Goal: Task Accomplishment & Management: Check status

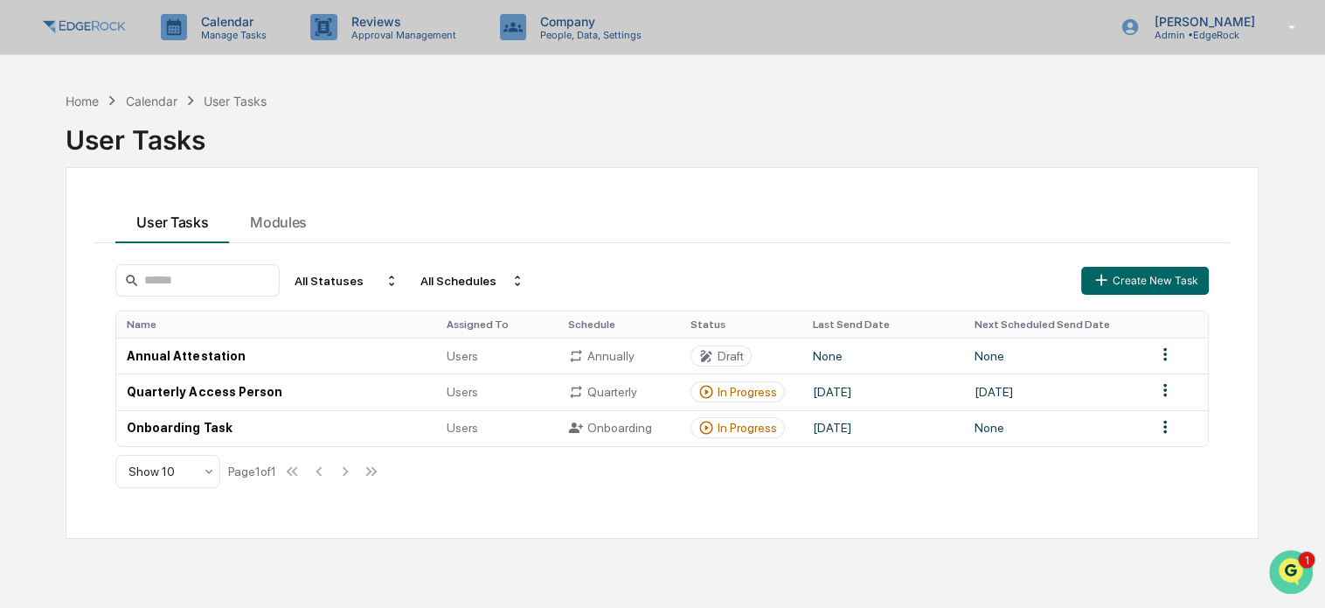
click at [1295, 578] on icon "Open customer support" at bounding box center [1291, 594] width 44 height 44
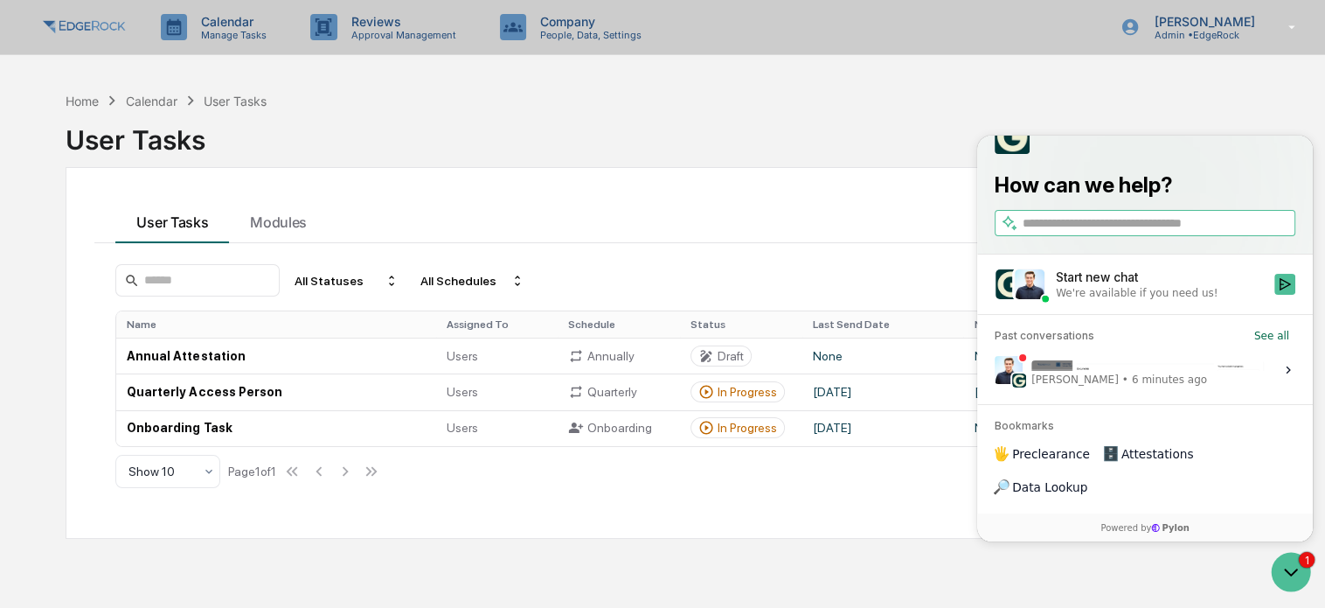
click at [1100, 385] on span "[PERSON_NAME]" at bounding box center [1074, 378] width 87 height 14
click at [995, 370] on button "View issue" at bounding box center [994, 369] width 1 height 1
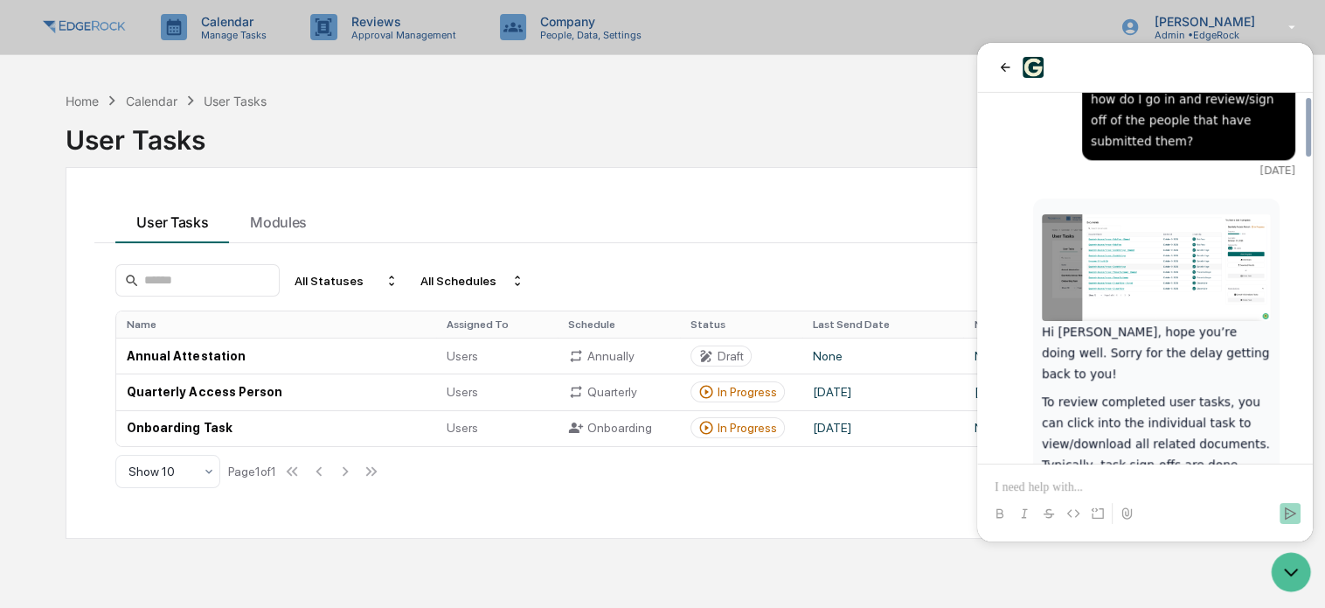
scroll to position [1724, 0]
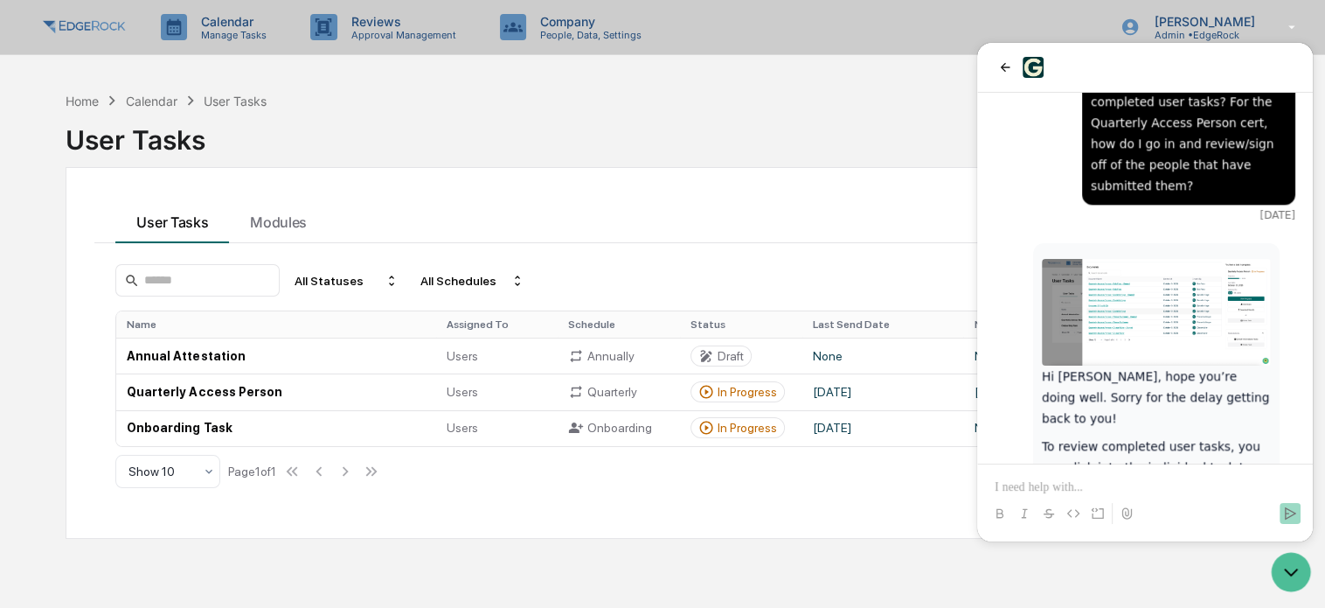
click at [1152, 259] on img at bounding box center [1156, 312] width 229 height 107
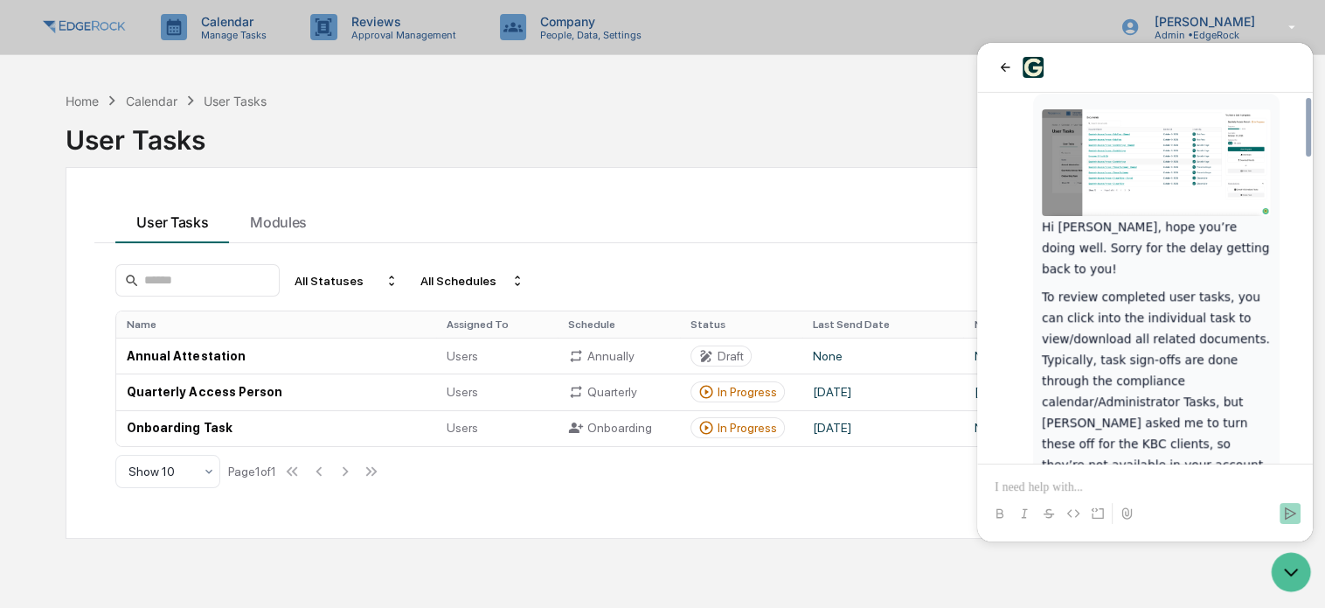
scroll to position [1899, 0]
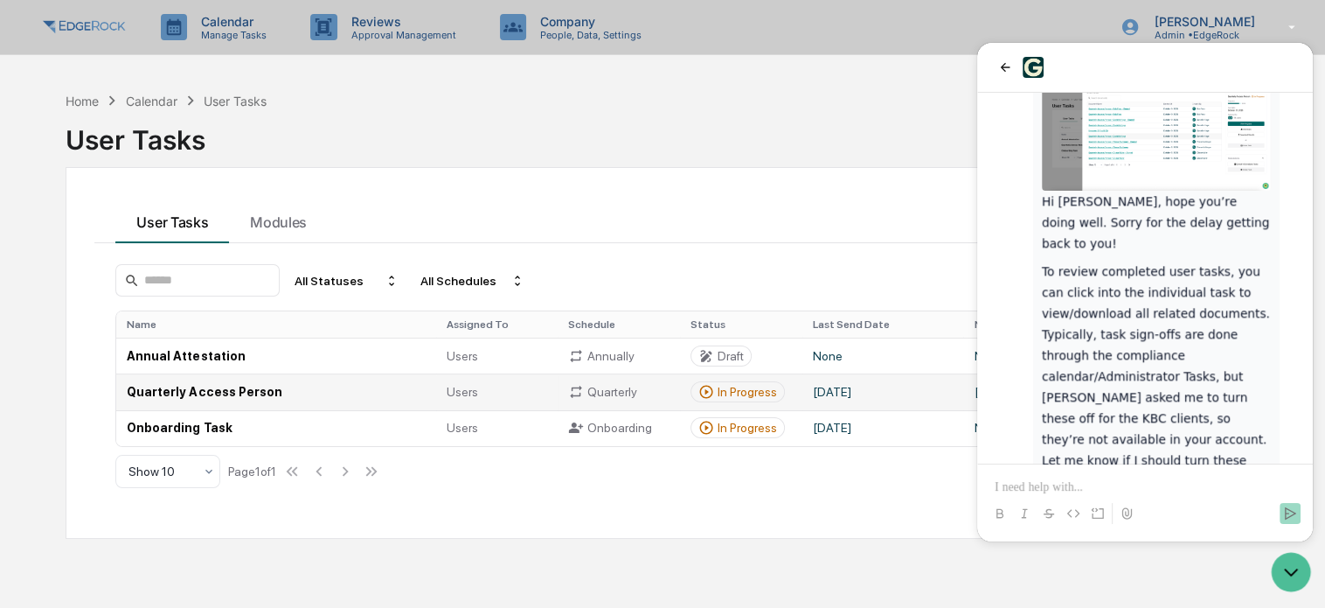
click at [189, 387] on td "Quarterly Access Person" at bounding box center [275, 391] width 319 height 36
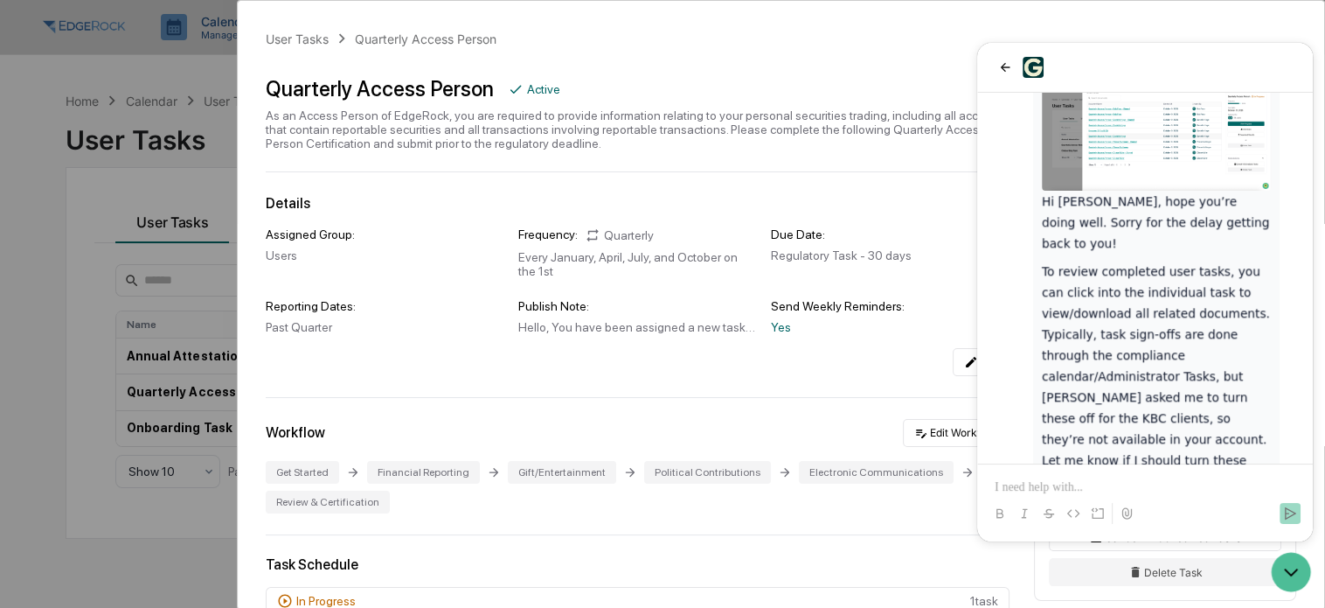
click at [1005, 65] on icon "back" at bounding box center [1005, 67] width 14 height 14
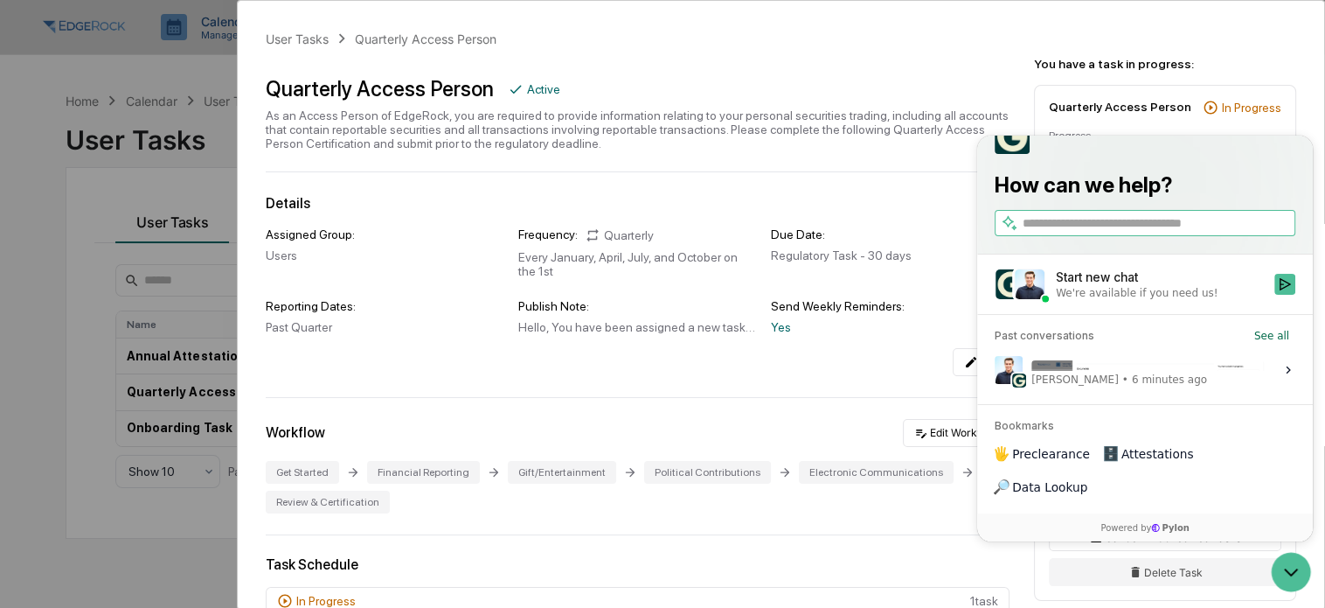
click at [929, 46] on div "User Tasks Quarterly Access Person" at bounding box center [638, 38] width 744 height 19
click at [1288, 563] on icon "Open customer support" at bounding box center [1291, 572] width 44 height 44
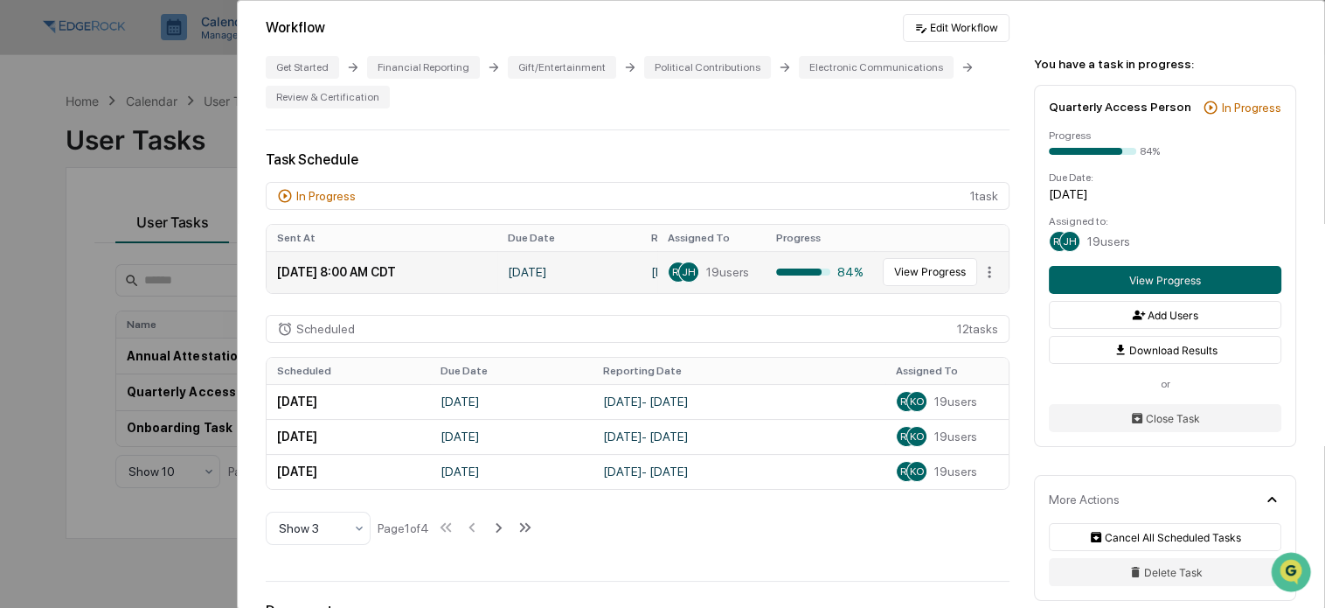
scroll to position [436, 0]
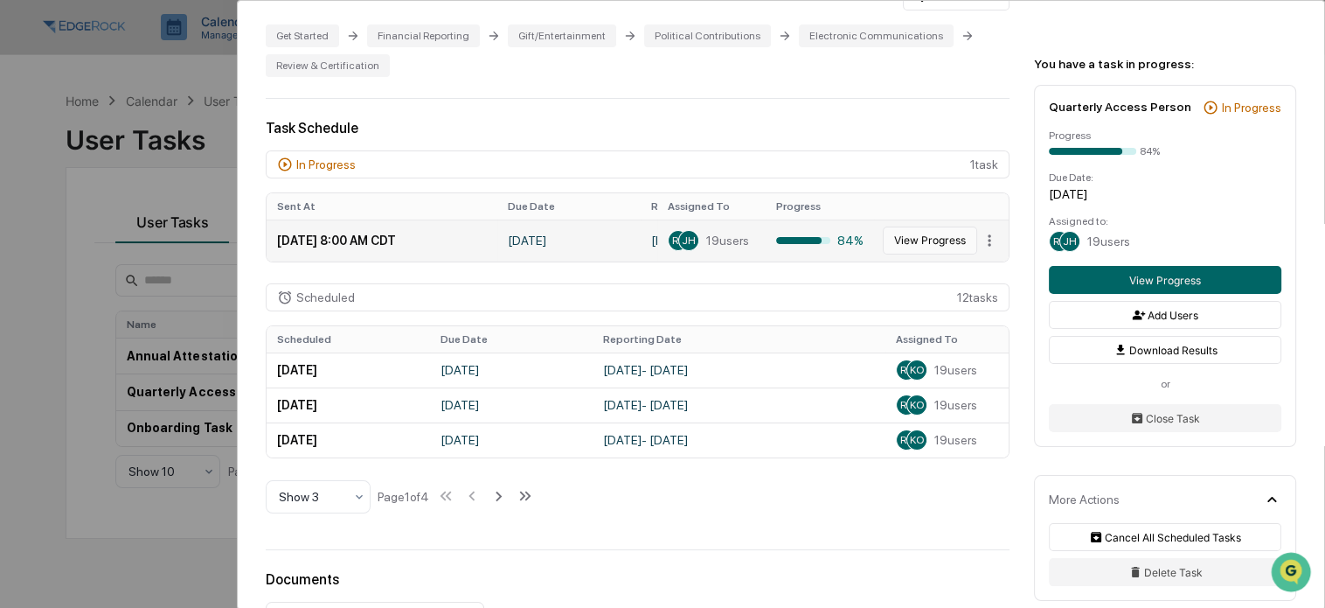
click at [899, 246] on button "View Progress" at bounding box center [930, 240] width 94 height 28
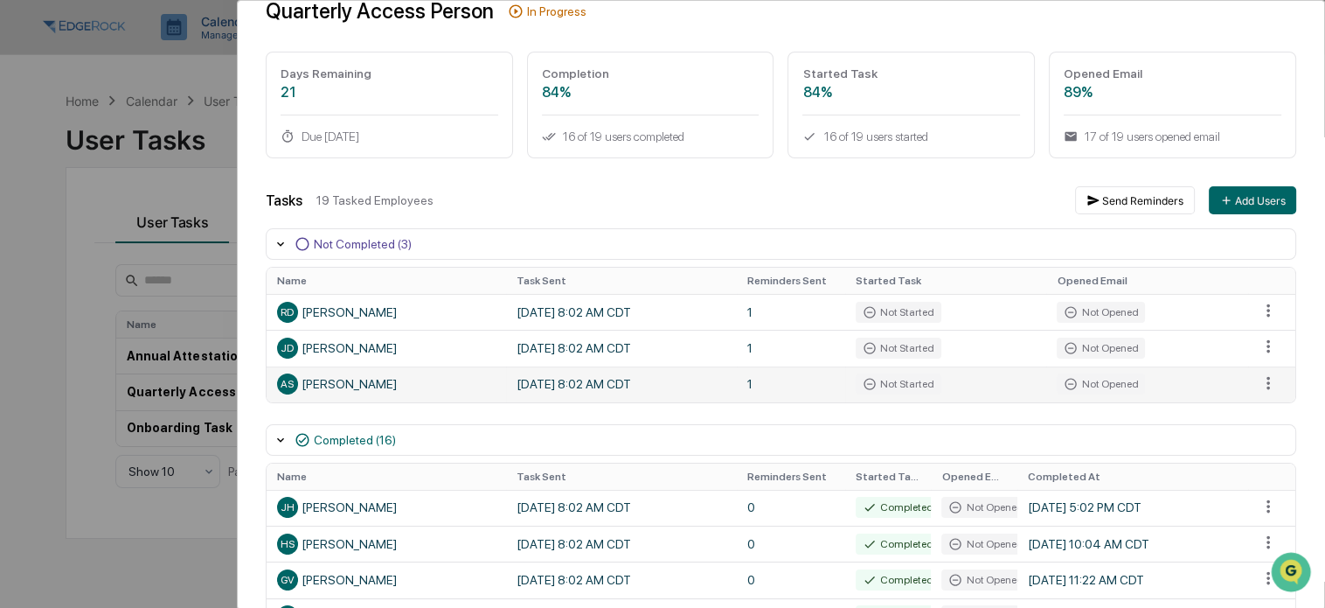
scroll to position [87, 0]
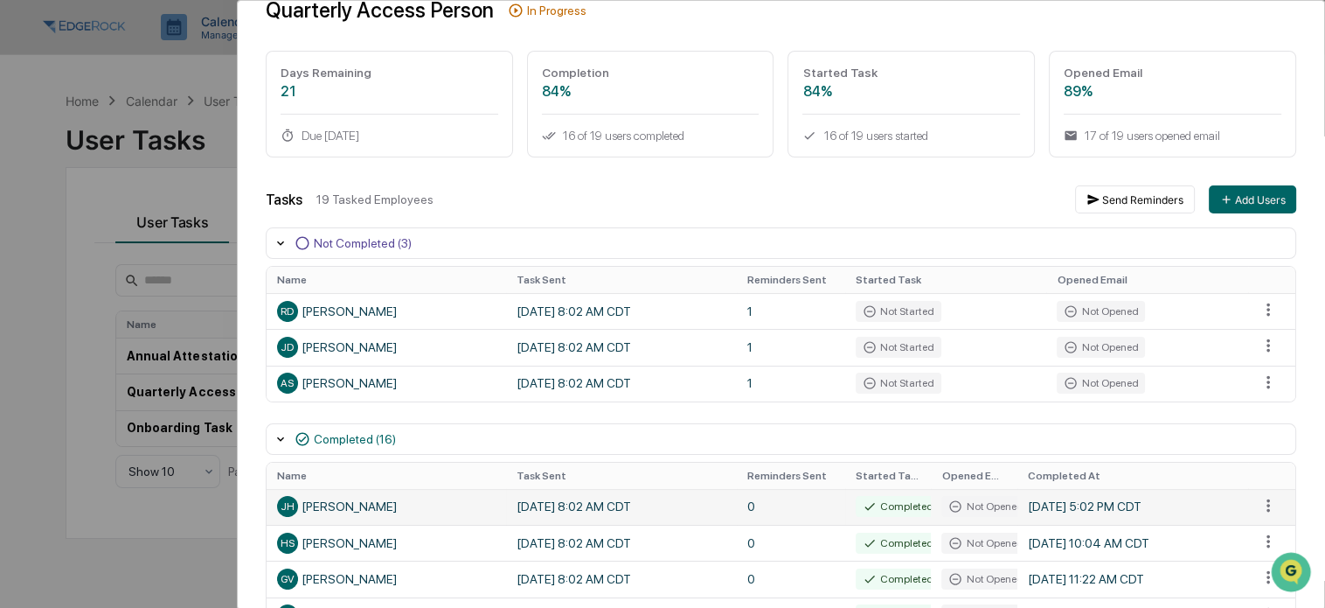
click at [359, 507] on div "[PERSON_NAME] [PERSON_NAME]" at bounding box center [386, 506] width 219 height 21
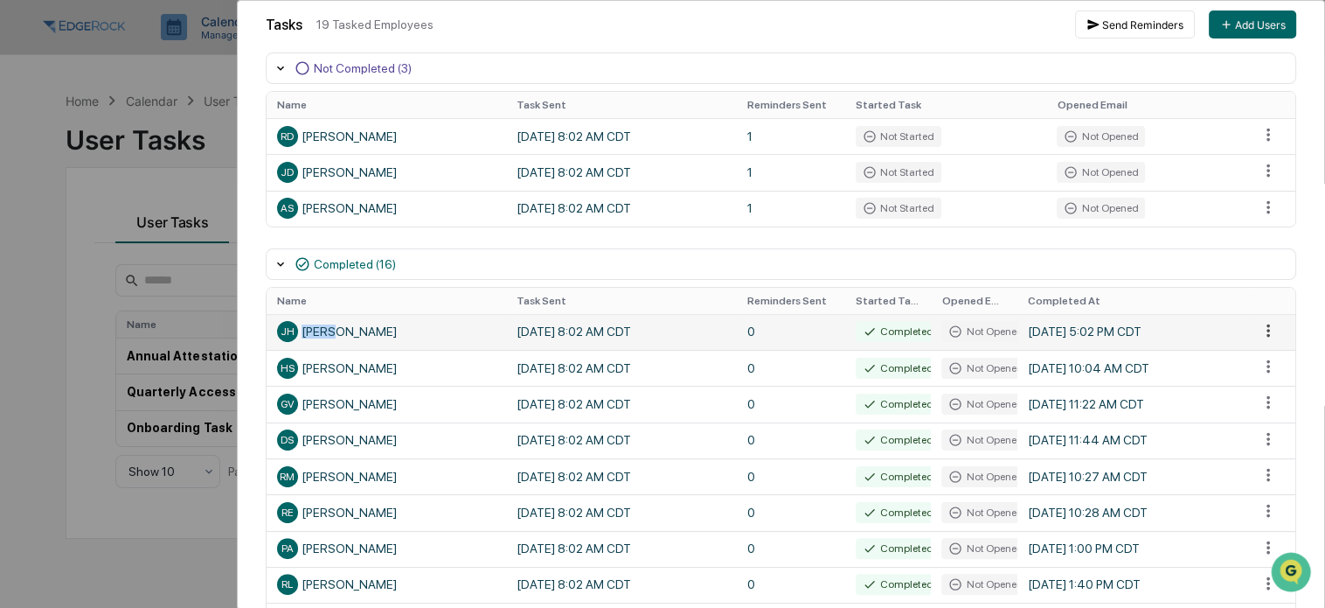
click at [1255, 330] on html "Calendar Manage Tasks Reviews Approval Management Company People, Data, Setting…" at bounding box center [662, 304] width 1325 height 608
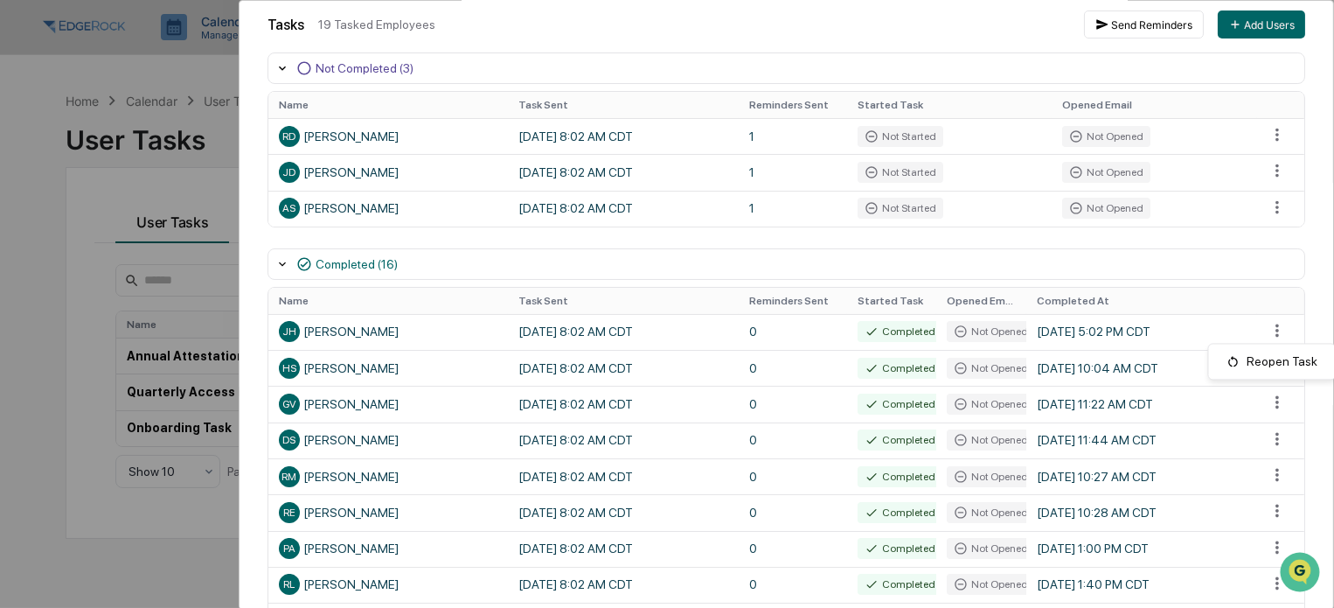
click at [1051, 254] on html "Calendar Manage Tasks Reviews Approval Management Company People, Data, Setting…" at bounding box center [667, 304] width 1334 height 608
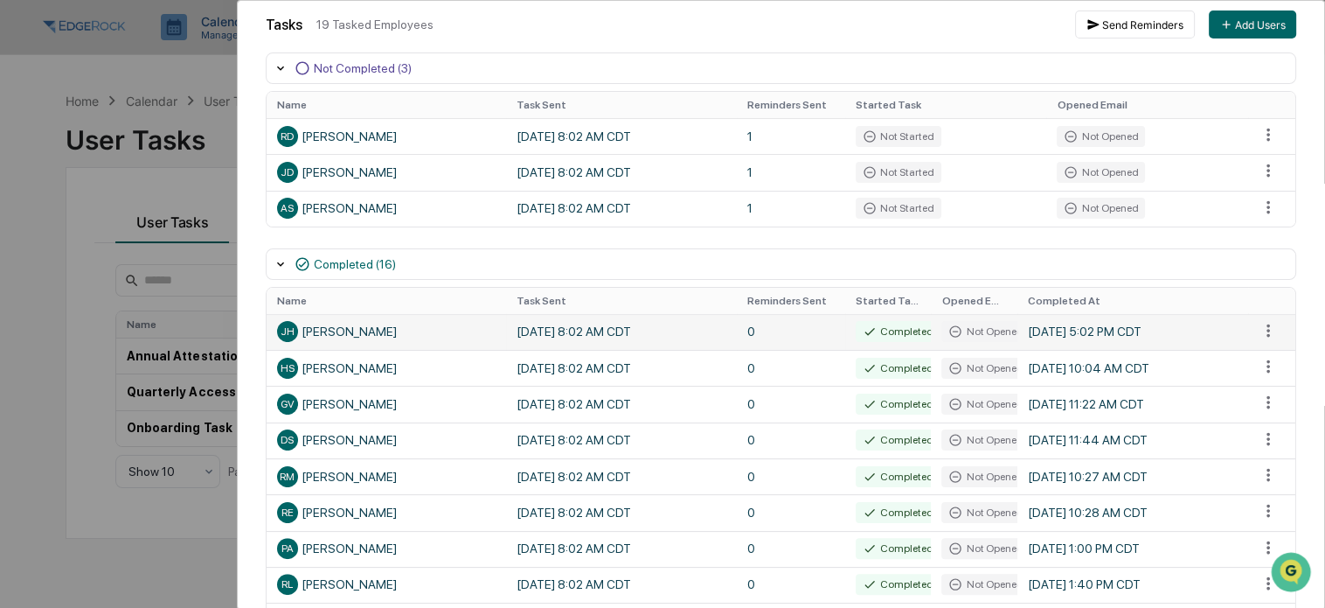
click at [289, 331] on span "JH" at bounding box center [288, 331] width 14 height 12
click at [326, 333] on div "[PERSON_NAME] [PERSON_NAME]" at bounding box center [386, 331] width 219 height 21
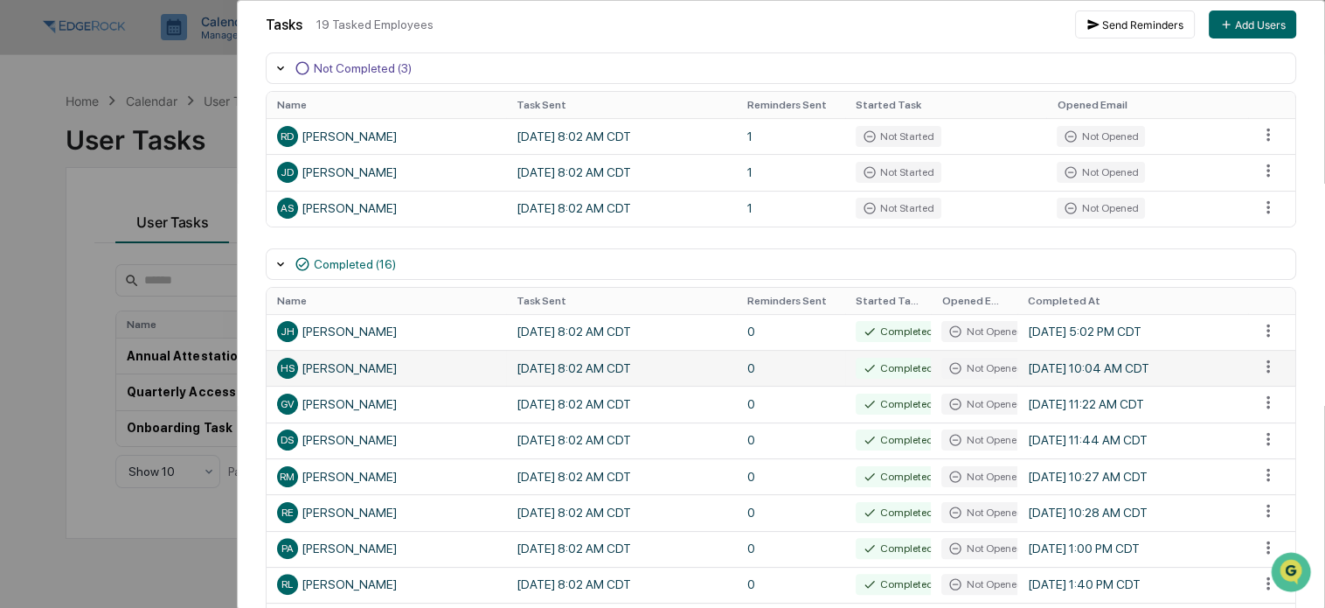
click at [358, 371] on div "HS [PERSON_NAME]" at bounding box center [386, 368] width 219 height 21
click at [948, 370] on icon at bounding box center [955, 368] width 14 height 14
click at [877, 368] on div "Completed" at bounding box center [898, 368] width 85 height 21
click at [610, 364] on td "[DATE] 8:02 AM CDT" at bounding box center [621, 368] width 231 height 36
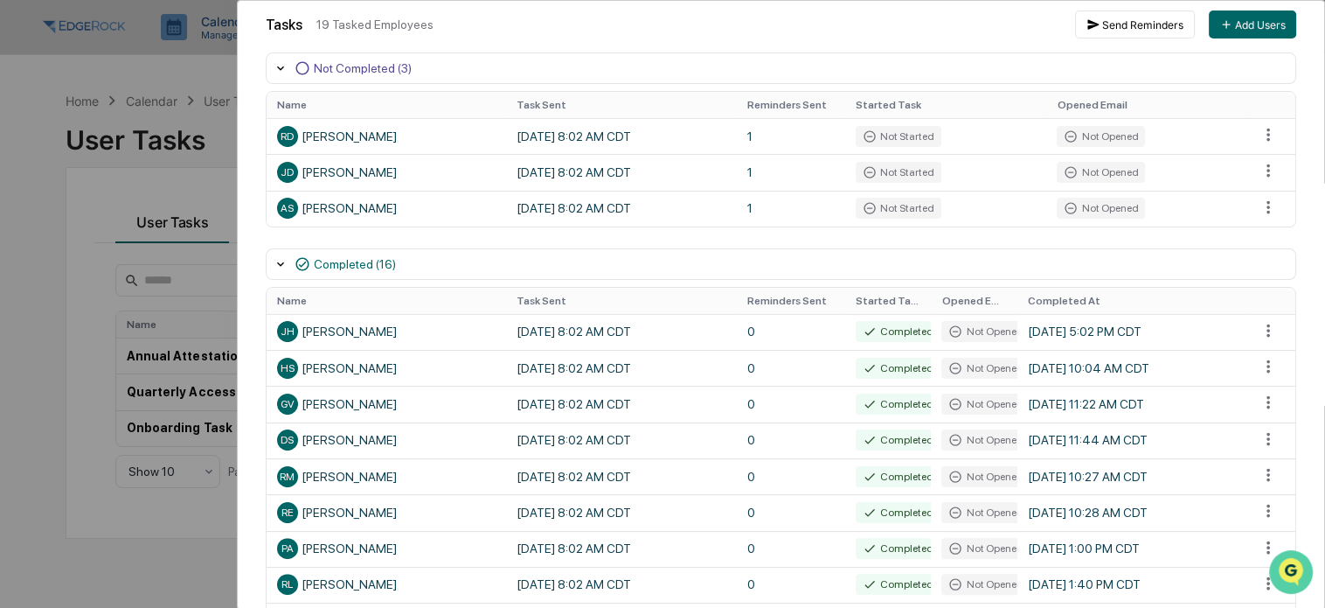
click at [1284, 581] on icon "Open customer support" at bounding box center [1291, 594] width 44 height 44
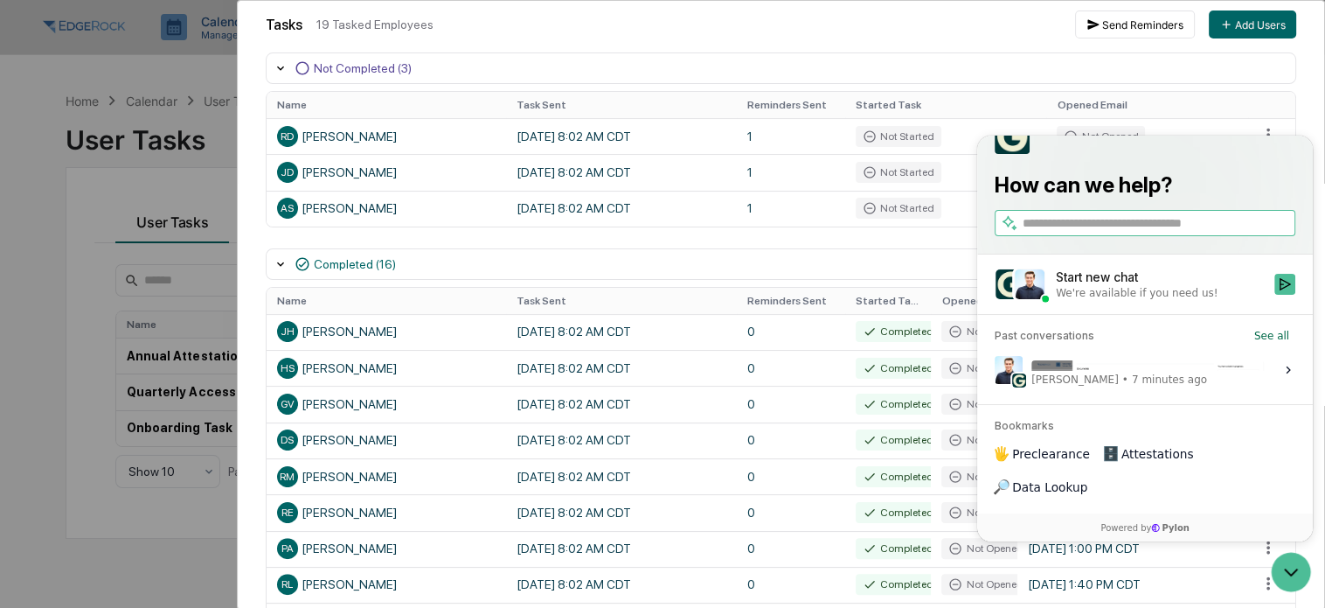
click at [1121, 385] on div "Hi [PERSON_NAME], hope you’re doing well. Sorry for the delay getting back to y…" at bounding box center [1147, 368] width 233 height 33
click at [995, 370] on button "View issue" at bounding box center [994, 369] width 1 height 1
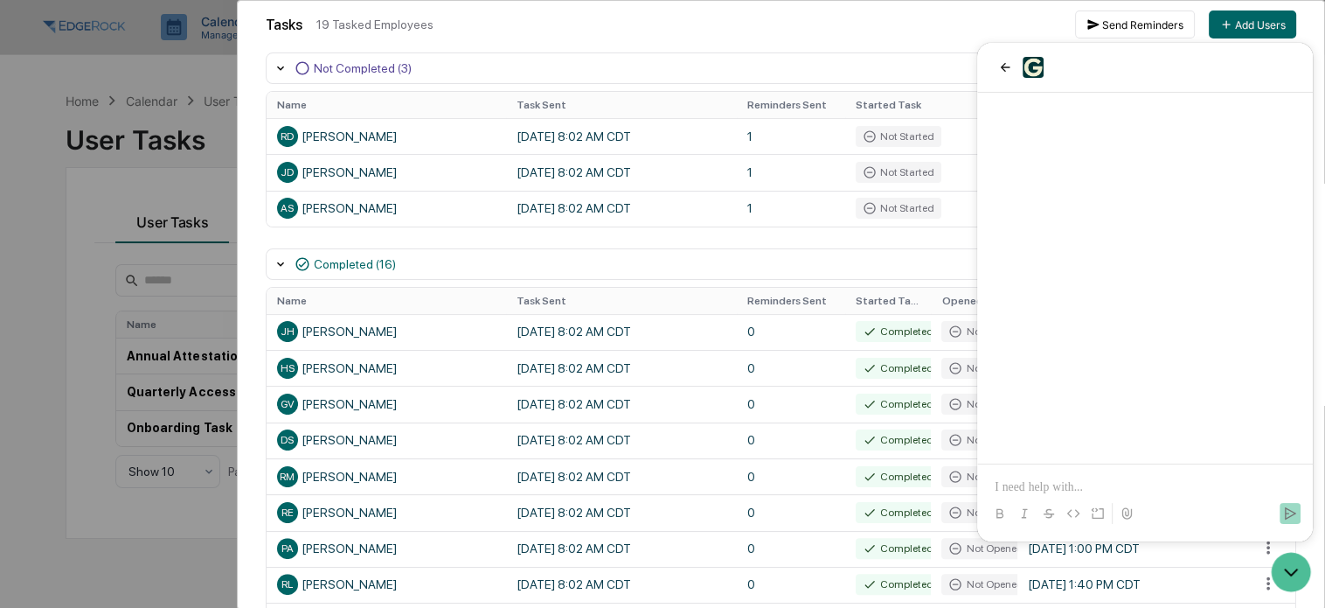
scroll to position [1899, 0]
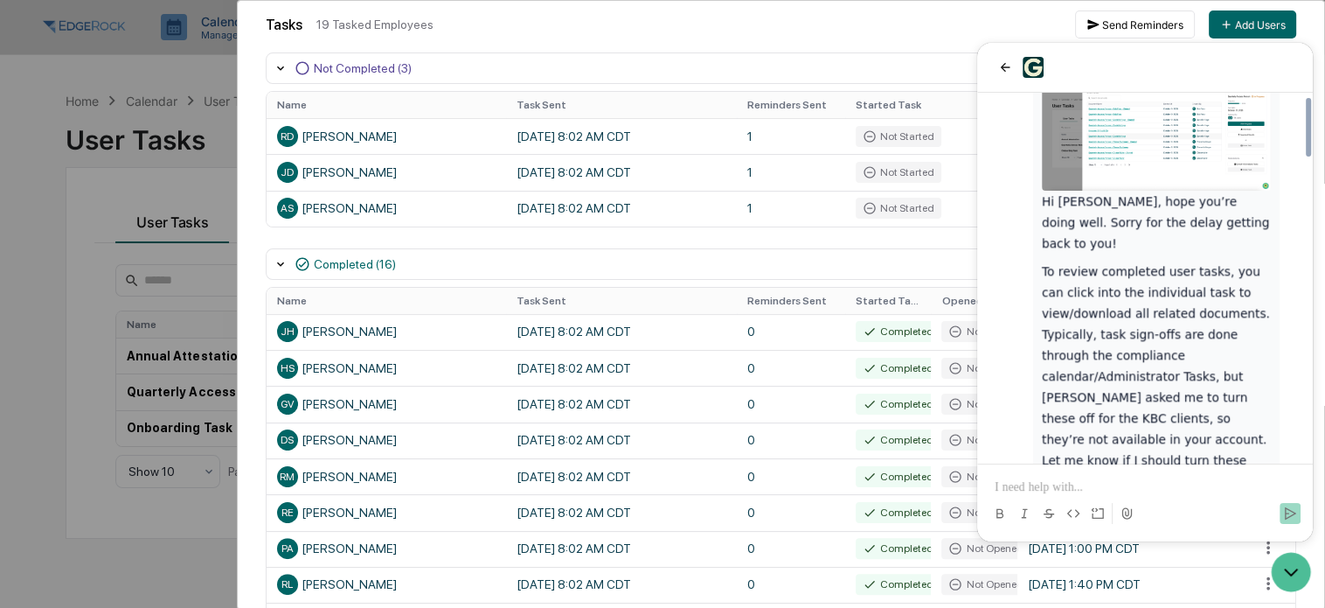
click at [1071, 484] on p at bounding box center [1145, 486] width 301 height 17
click at [1169, 483] on p "**********" at bounding box center [1145, 486] width 301 height 17
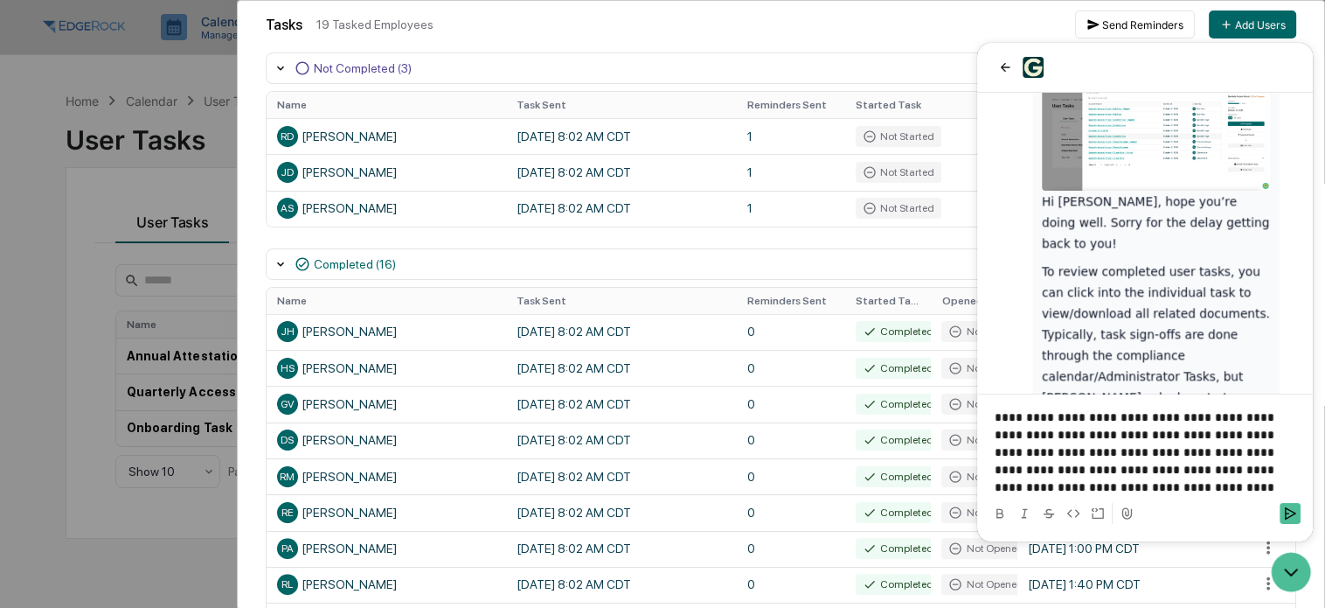
scroll to position [2101, 0]
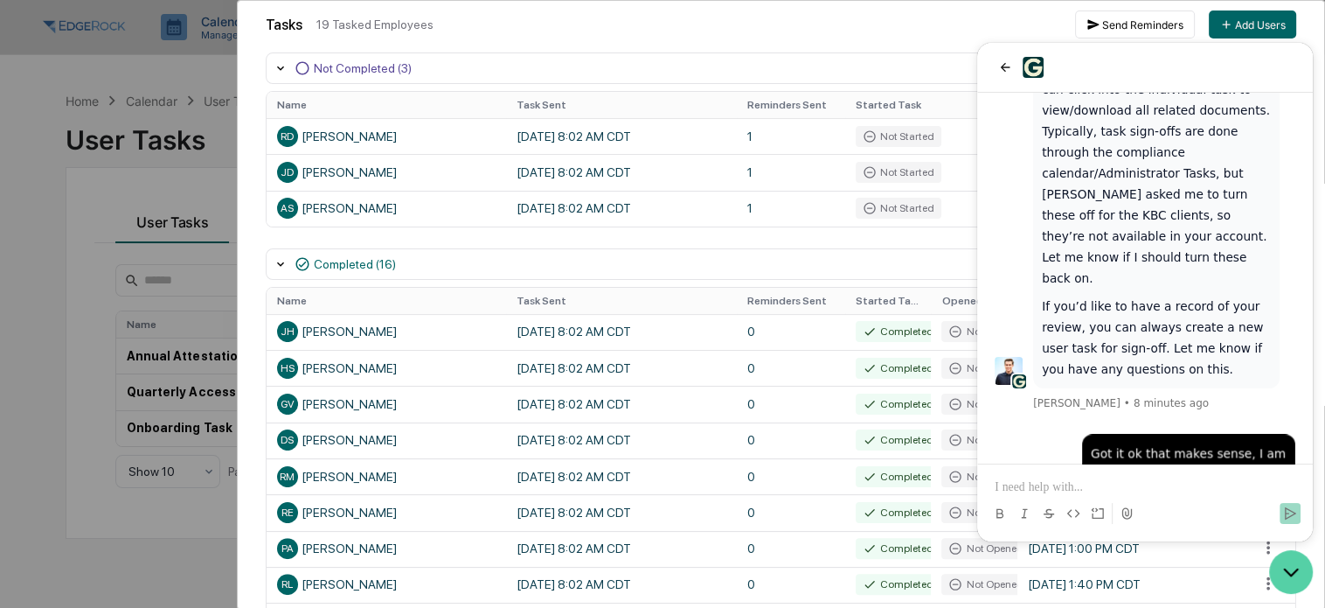
click at [1306, 574] on icon "Open customer support" at bounding box center [1291, 572] width 44 height 44
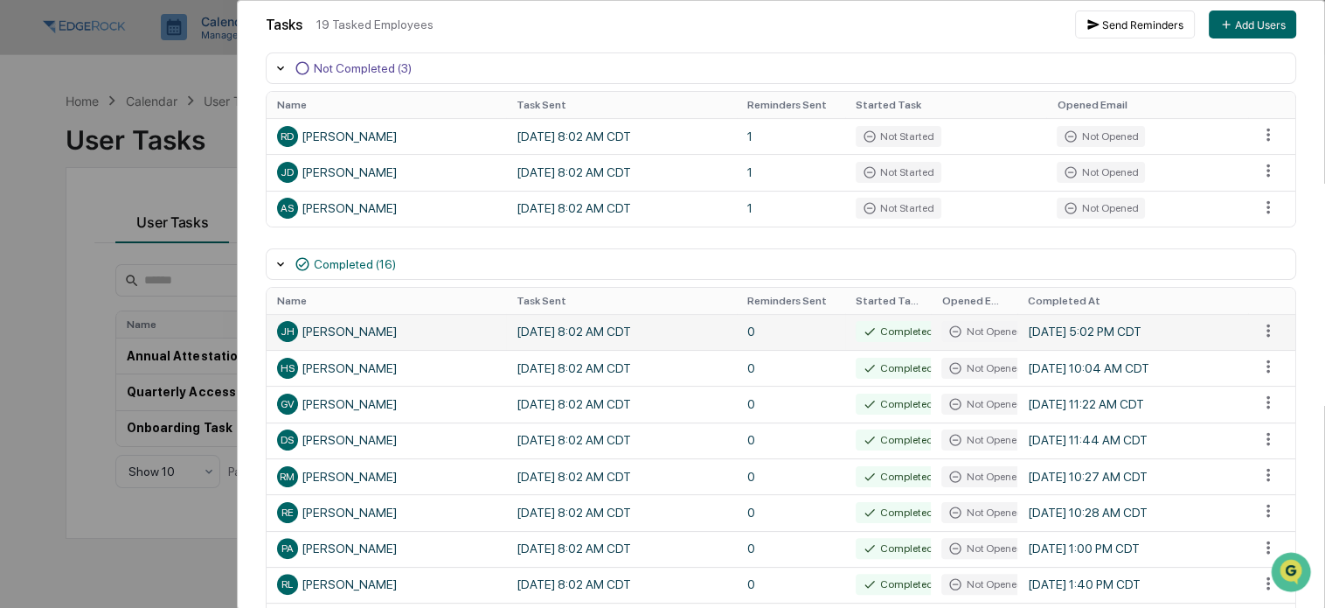
click at [452, 330] on div "[PERSON_NAME] [PERSON_NAME]" at bounding box center [386, 331] width 219 height 21
click at [337, 330] on div "[PERSON_NAME] [PERSON_NAME]" at bounding box center [386, 331] width 219 height 21
click at [888, 333] on div "Completed" at bounding box center [898, 331] width 85 height 21
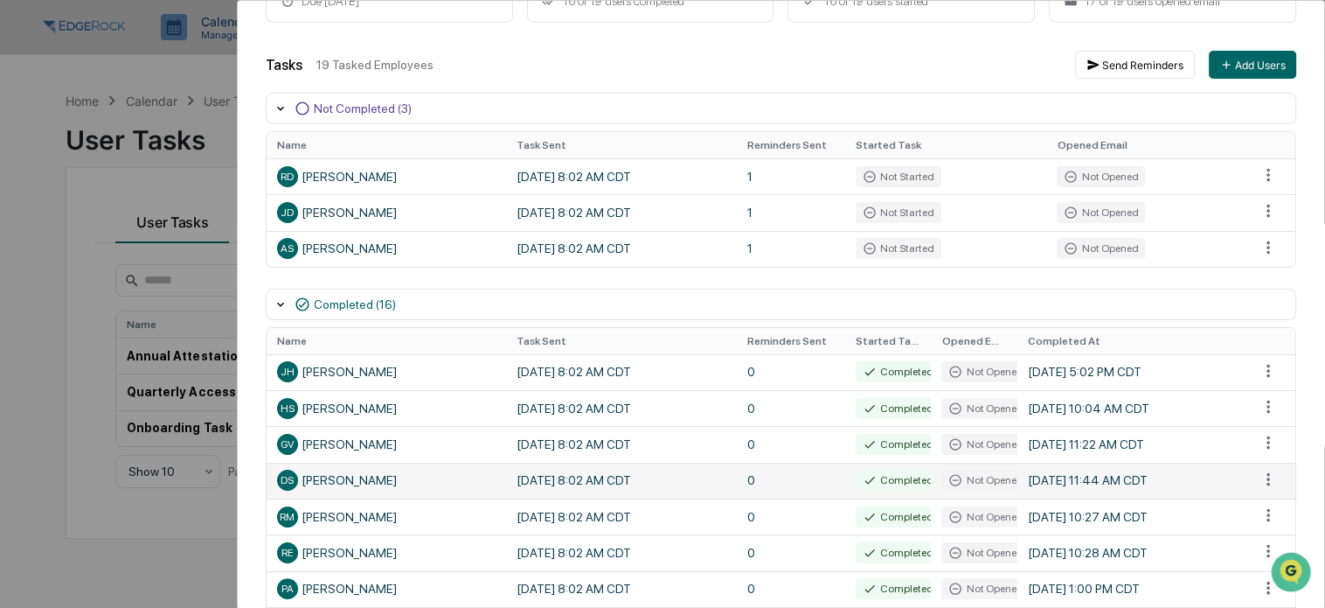
scroll to position [262, 0]
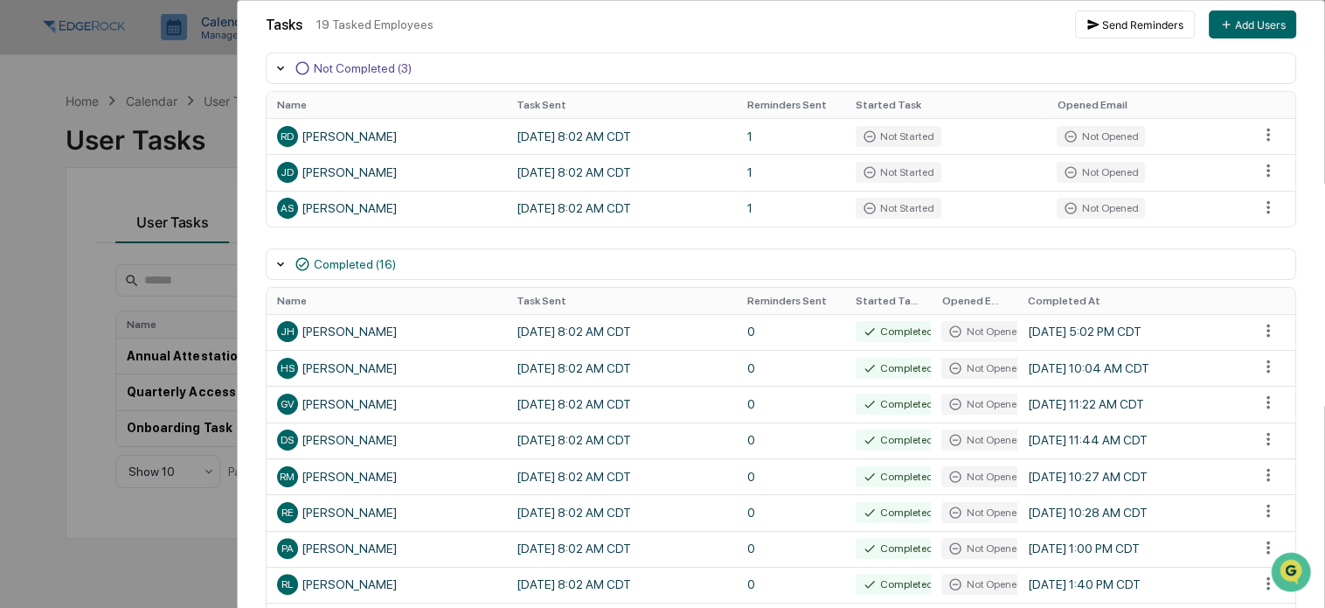
click at [98, 288] on div "User Tasks Quarterly Access Person Task Details Quarterly Access Person In Prog…" at bounding box center [662, 304] width 1325 height 608
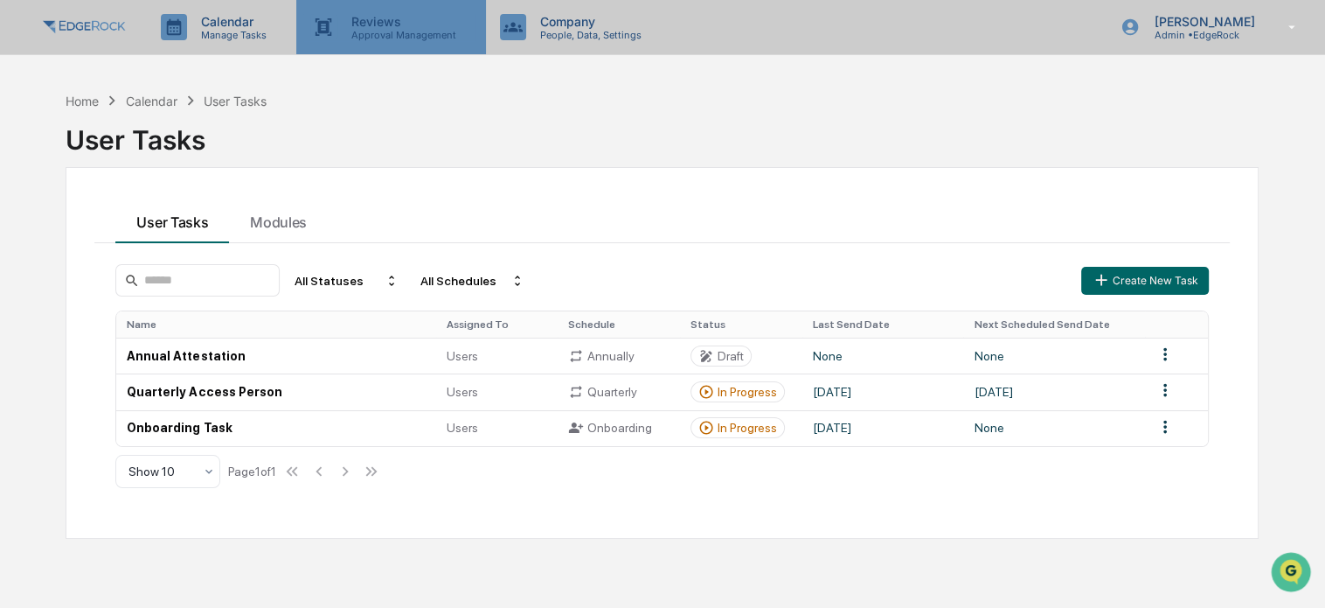
click at [382, 22] on p "Reviews" at bounding box center [401, 21] width 128 height 15
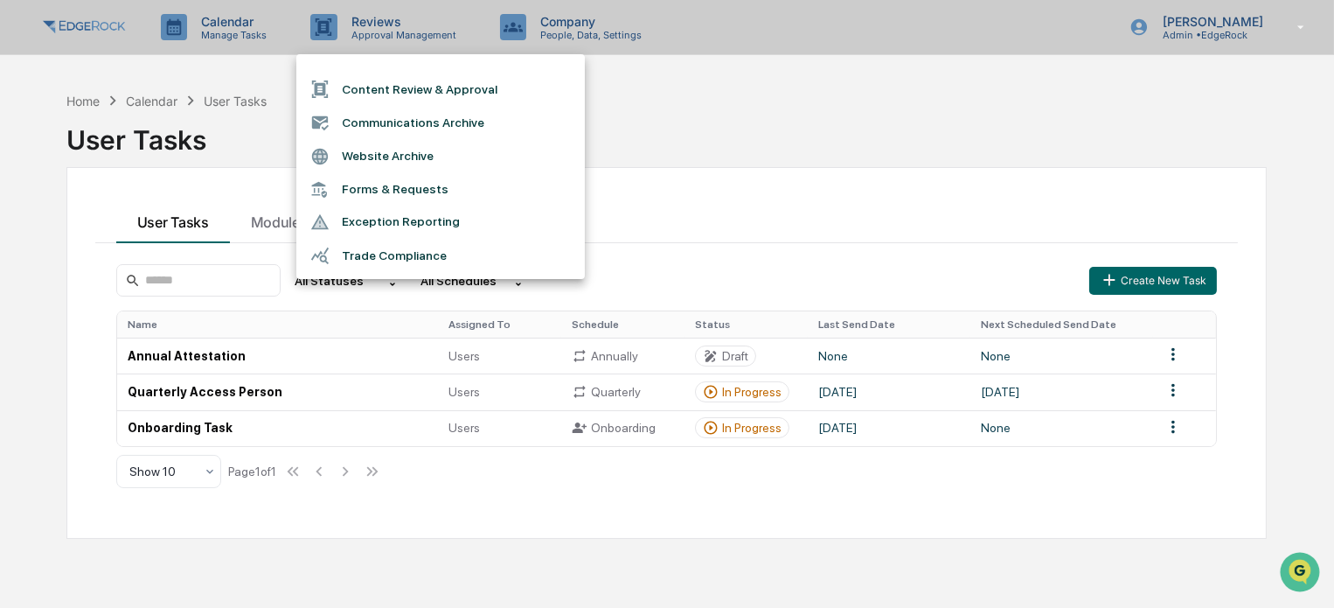
click at [74, 212] on div at bounding box center [667, 304] width 1334 height 608
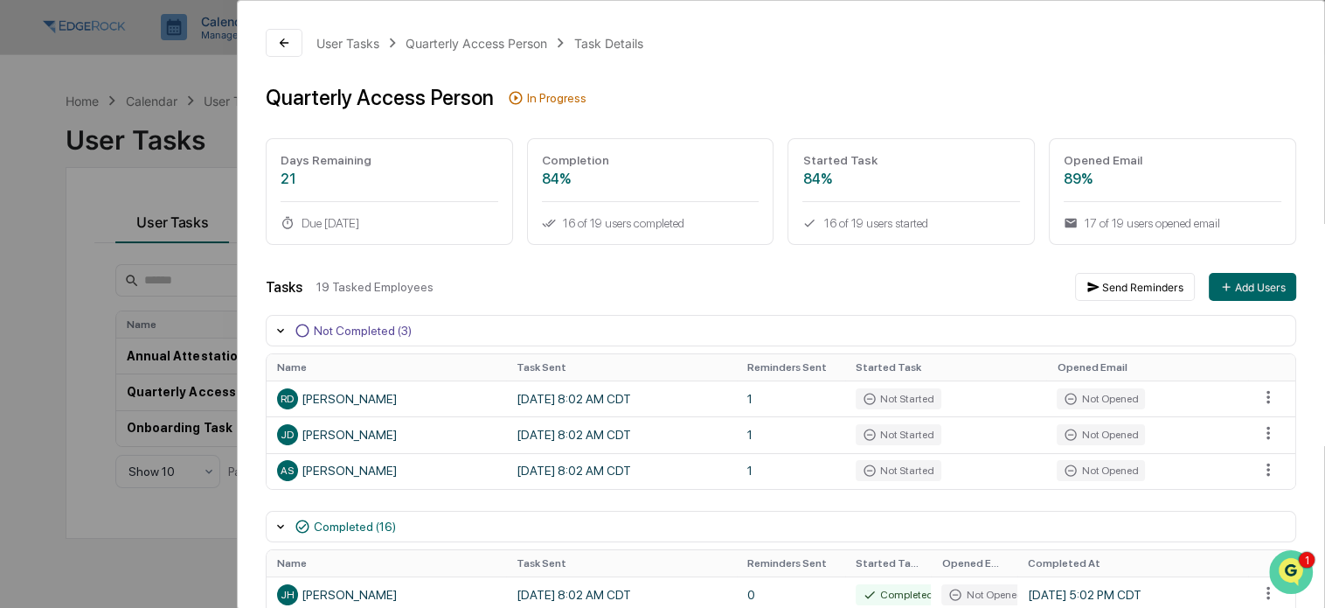
click at [1290, 575] on icon "Open customer support" at bounding box center [1291, 594] width 44 height 44
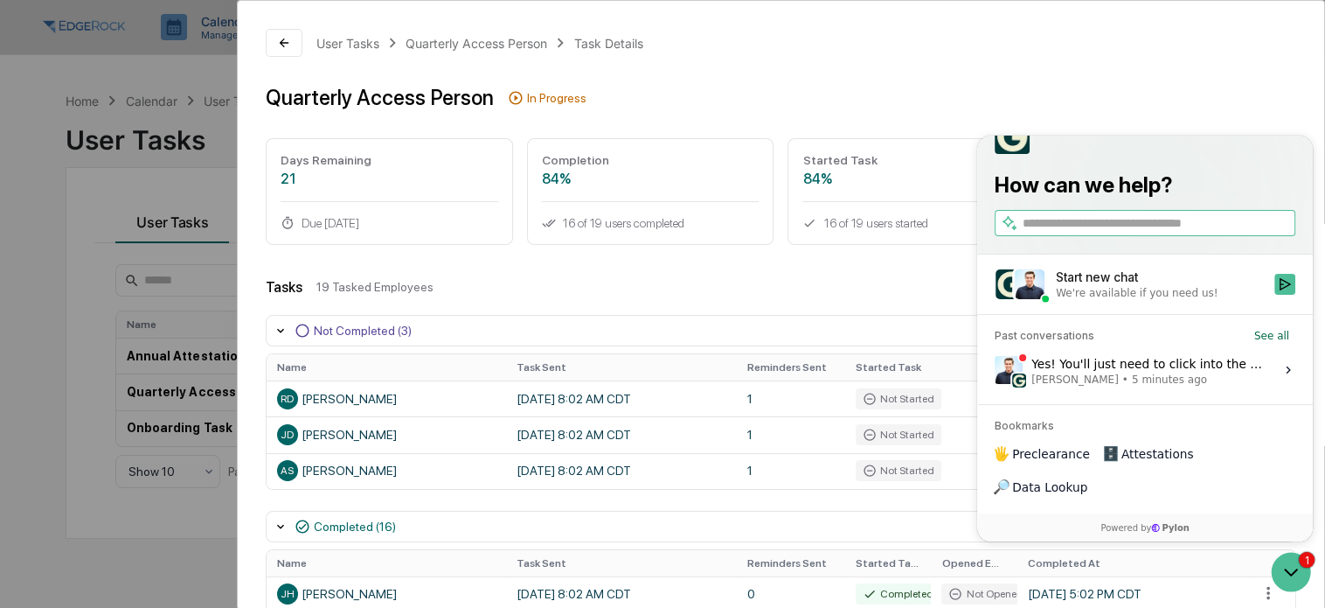
click at [1085, 385] on span "[PERSON_NAME]" at bounding box center [1074, 378] width 87 height 14
click at [995, 370] on button "View issue" at bounding box center [994, 369] width 1 height 1
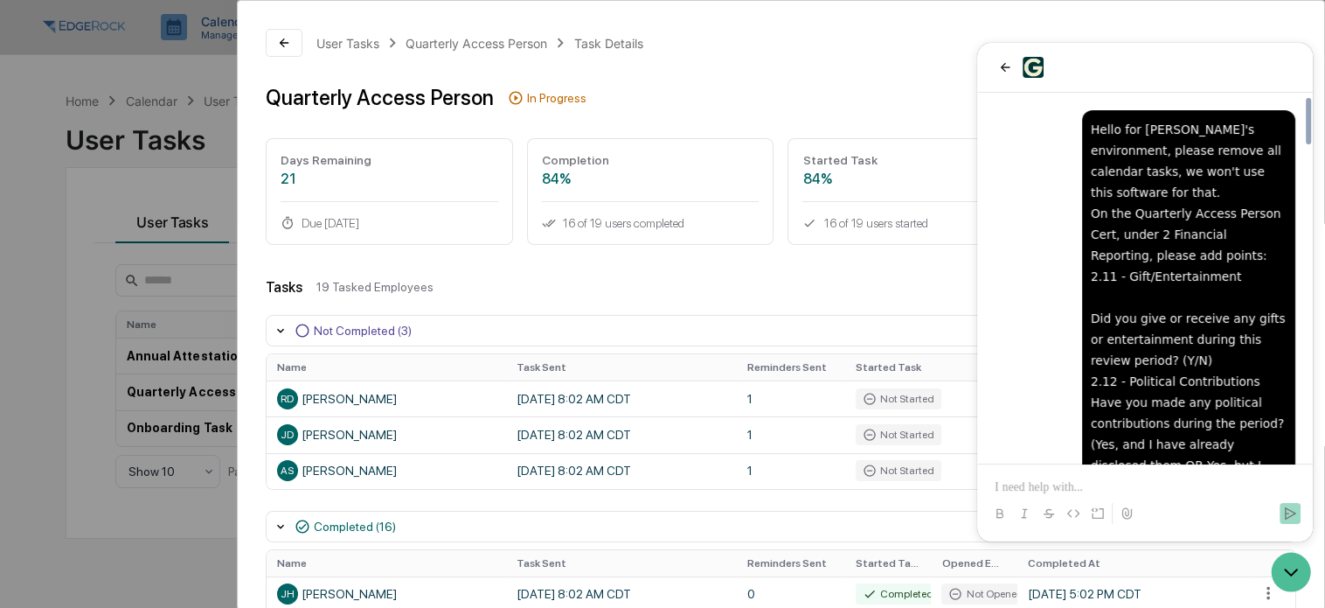
scroll to position [2612, 0]
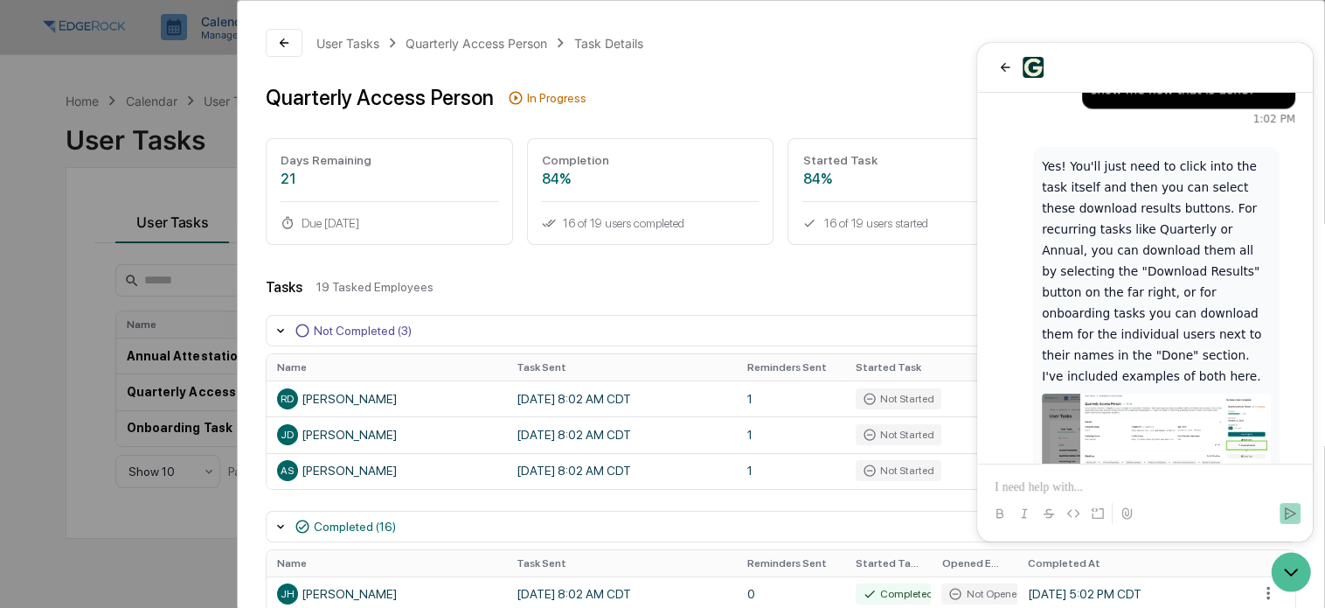
click at [1133, 393] on img at bounding box center [1156, 447] width 229 height 108
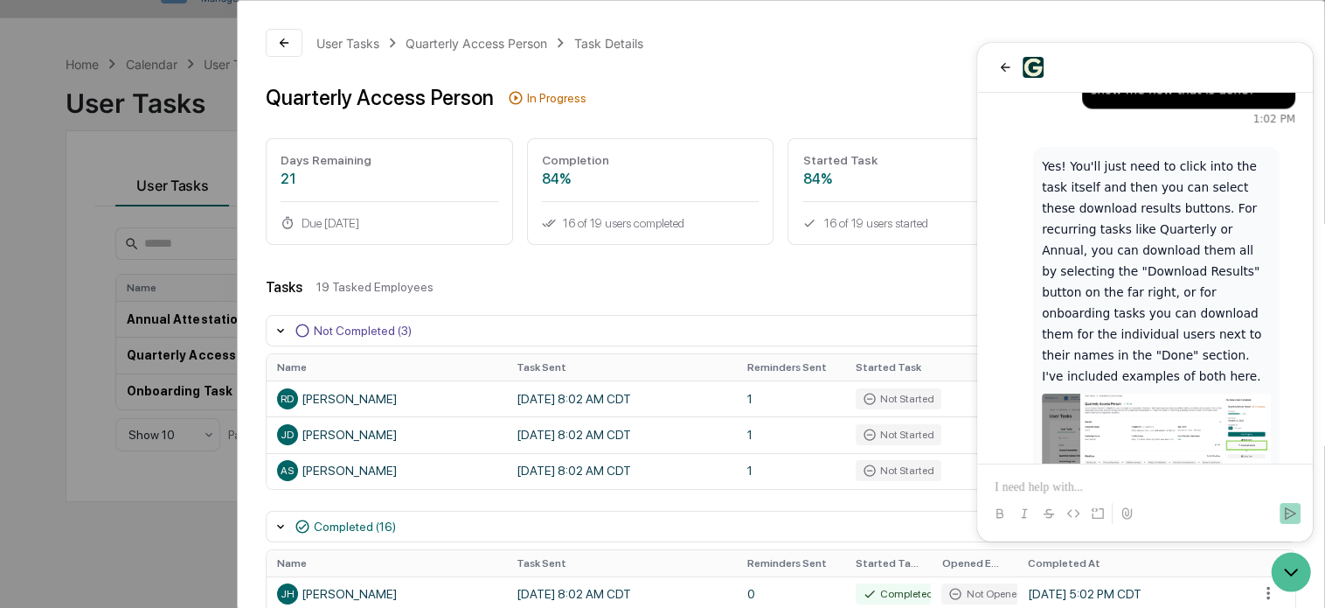
scroll to position [0, 0]
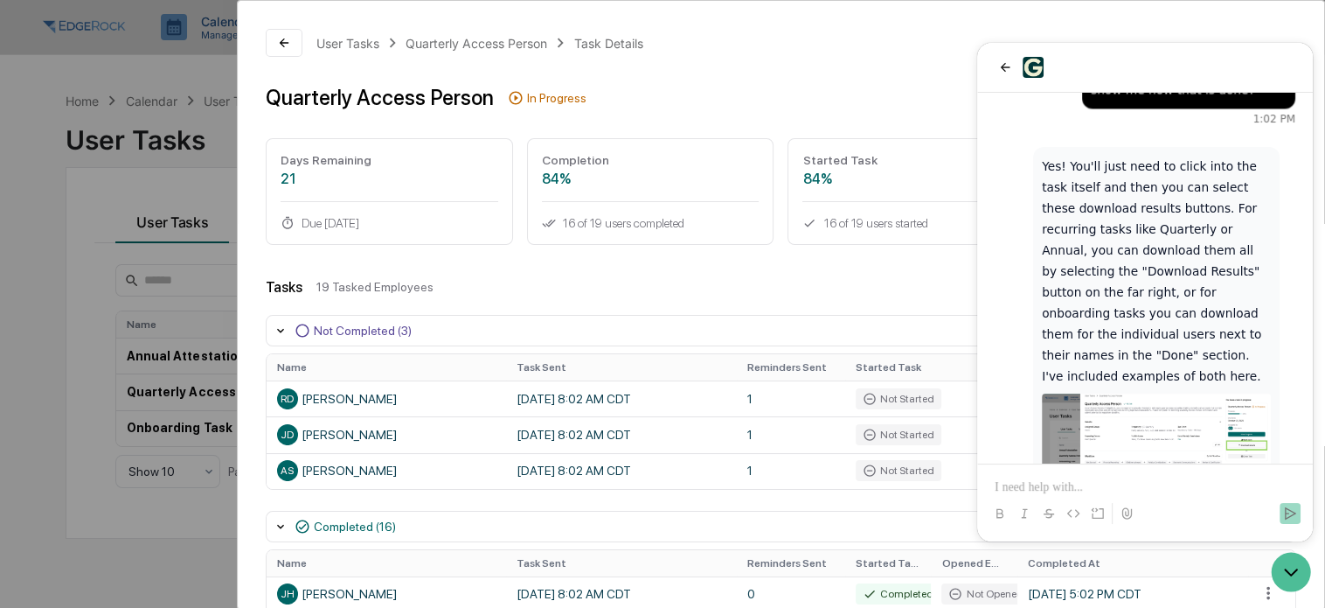
drag, startPoint x: 1209, startPoint y: 256, endPoint x: 1246, endPoint y: 220, distance: 51.9
click at [1246, 393] on img at bounding box center [1156, 447] width 229 height 108
click at [940, 46] on div "User Tasks Quarterly Access Person Task Details" at bounding box center [806, 42] width 980 height 19
click at [1286, 572] on icon "Open customer support" at bounding box center [1291, 572] width 44 height 44
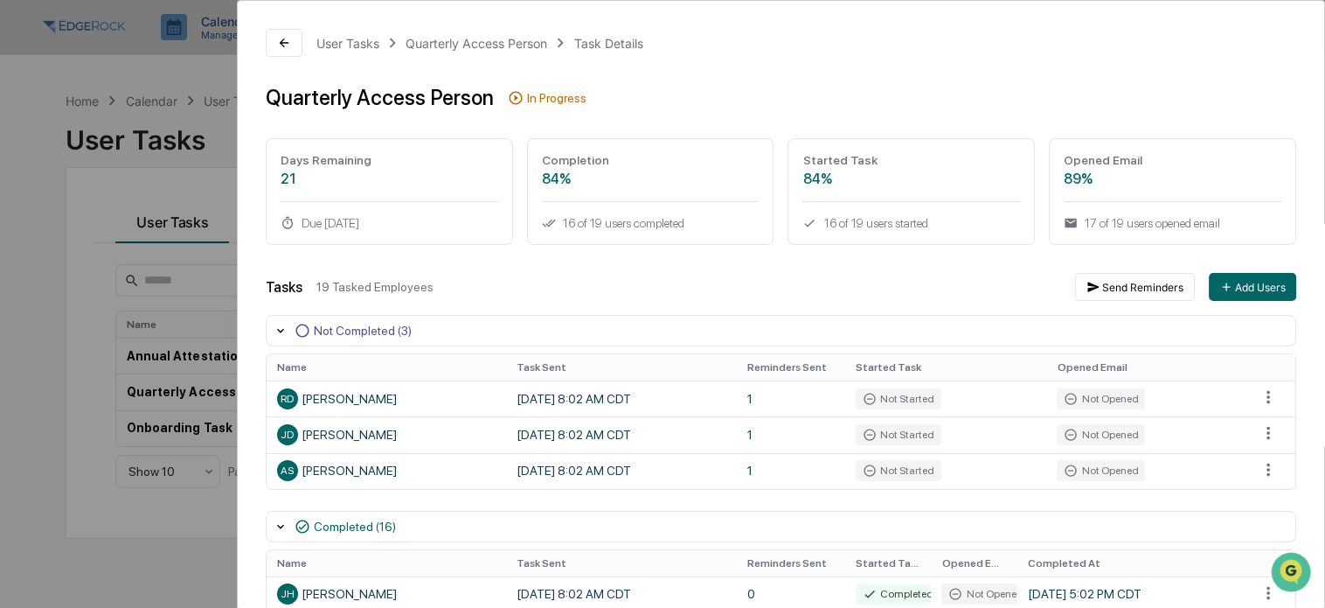
click at [601, 41] on div "Task Details" at bounding box center [607, 43] width 69 height 15
click at [511, 33] on div "User Tasks Quarterly Access Person Task Details" at bounding box center [479, 42] width 327 height 19
click at [511, 45] on div "Quarterly Access Person" at bounding box center [477, 43] width 142 height 15
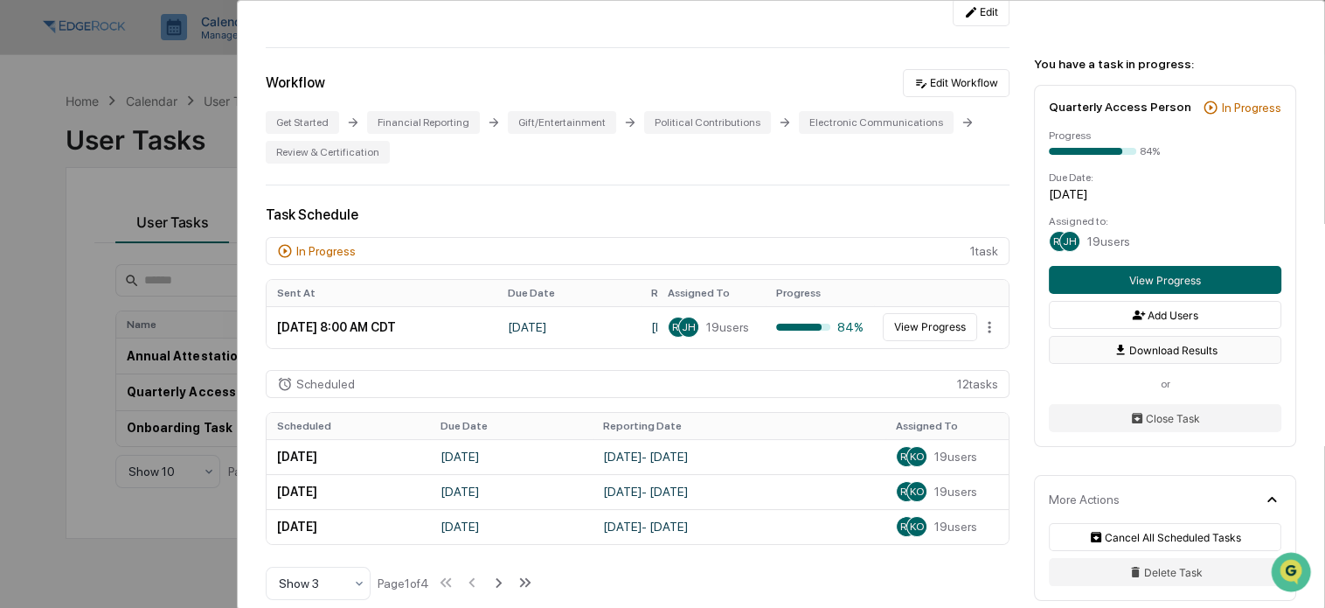
scroll to position [21, 0]
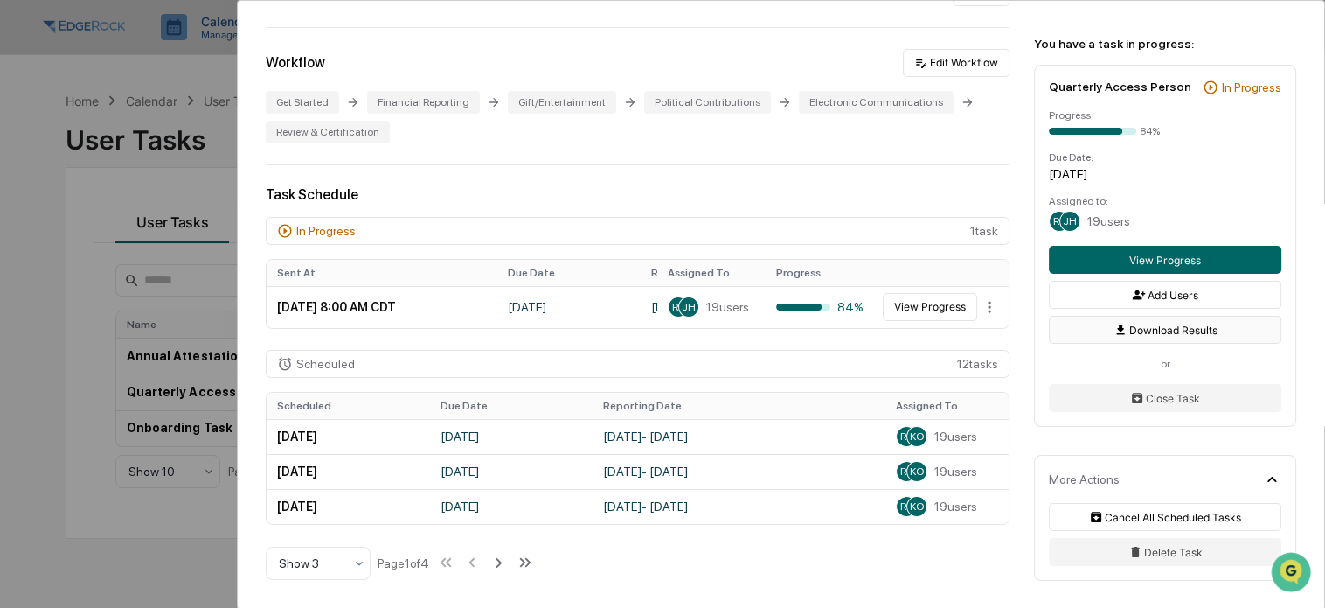
click at [1130, 325] on button "Download Results" at bounding box center [1165, 330] width 233 height 28
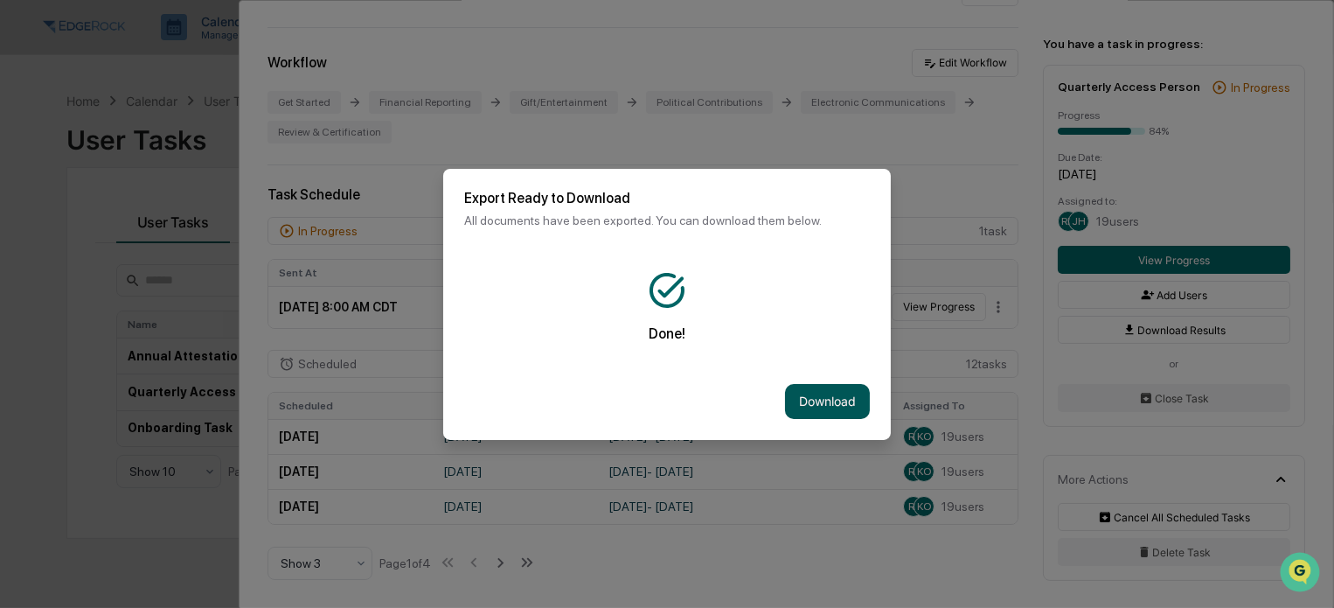
click at [817, 390] on button "Download" at bounding box center [827, 401] width 85 height 35
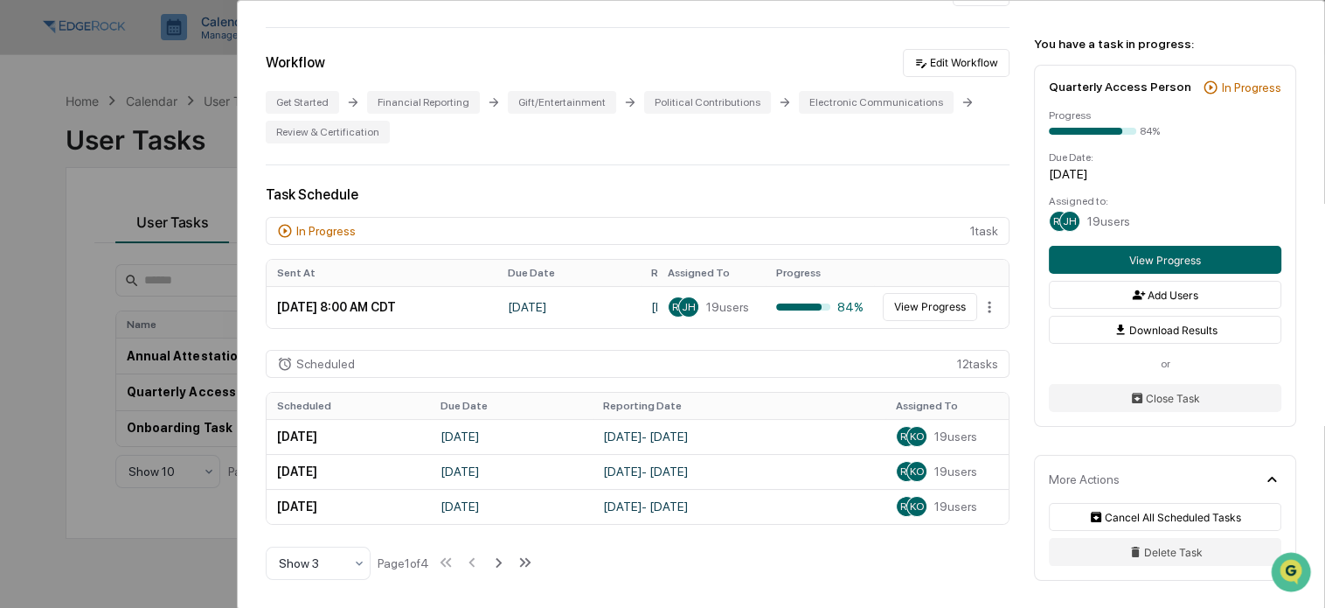
click at [191, 225] on div "User Tasks Quarterly Access Person Quarterly Access Person Active As an Access …" at bounding box center [662, 304] width 1325 height 608
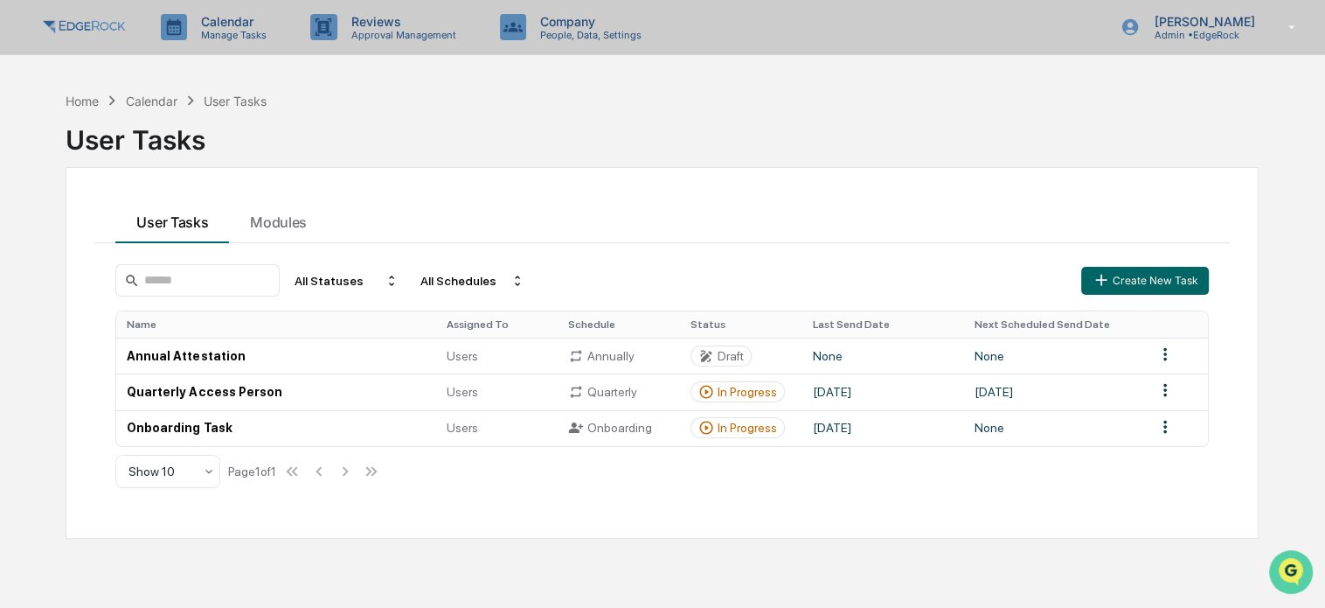
click at [1295, 572] on icon "Open customer support" at bounding box center [1291, 594] width 44 height 44
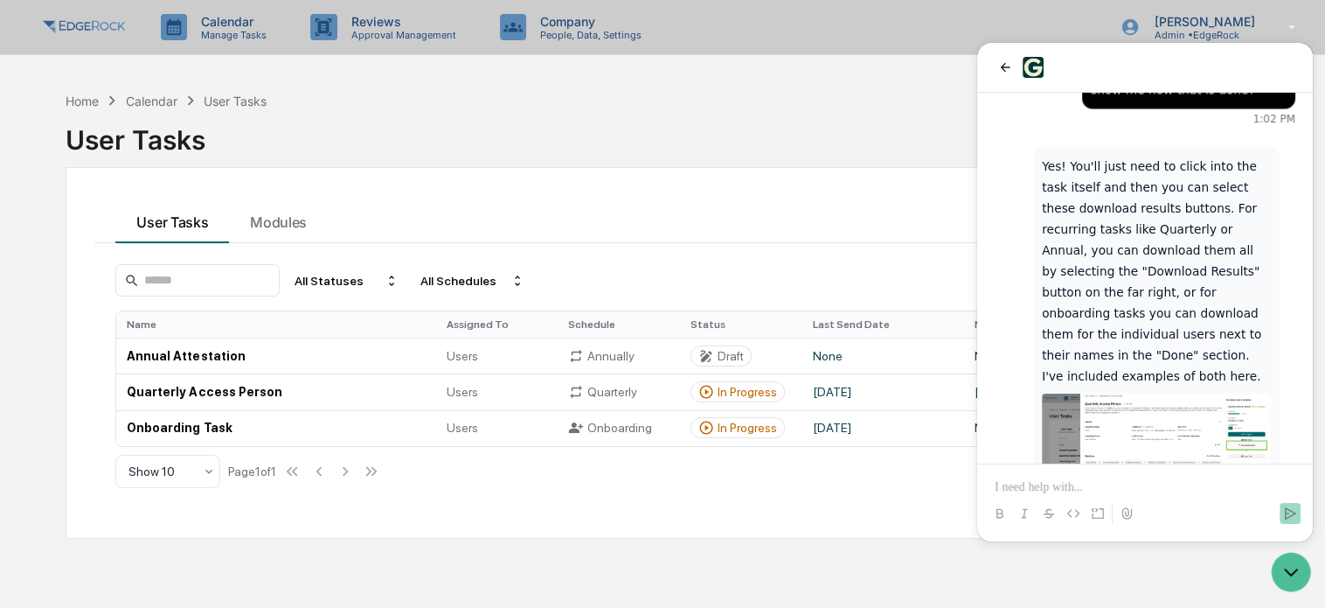
click at [1080, 488] on p at bounding box center [1145, 486] width 301 height 17
